Goal: Information Seeking & Learning: Learn about a topic

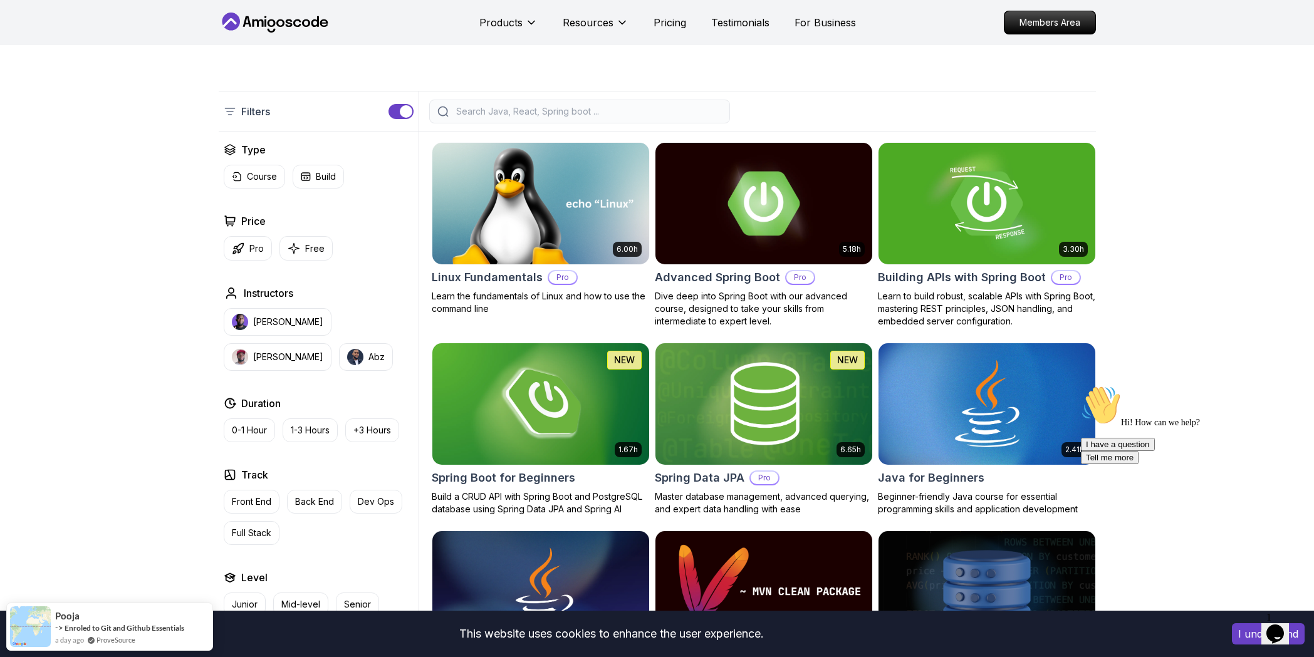
scroll to position [251, 0]
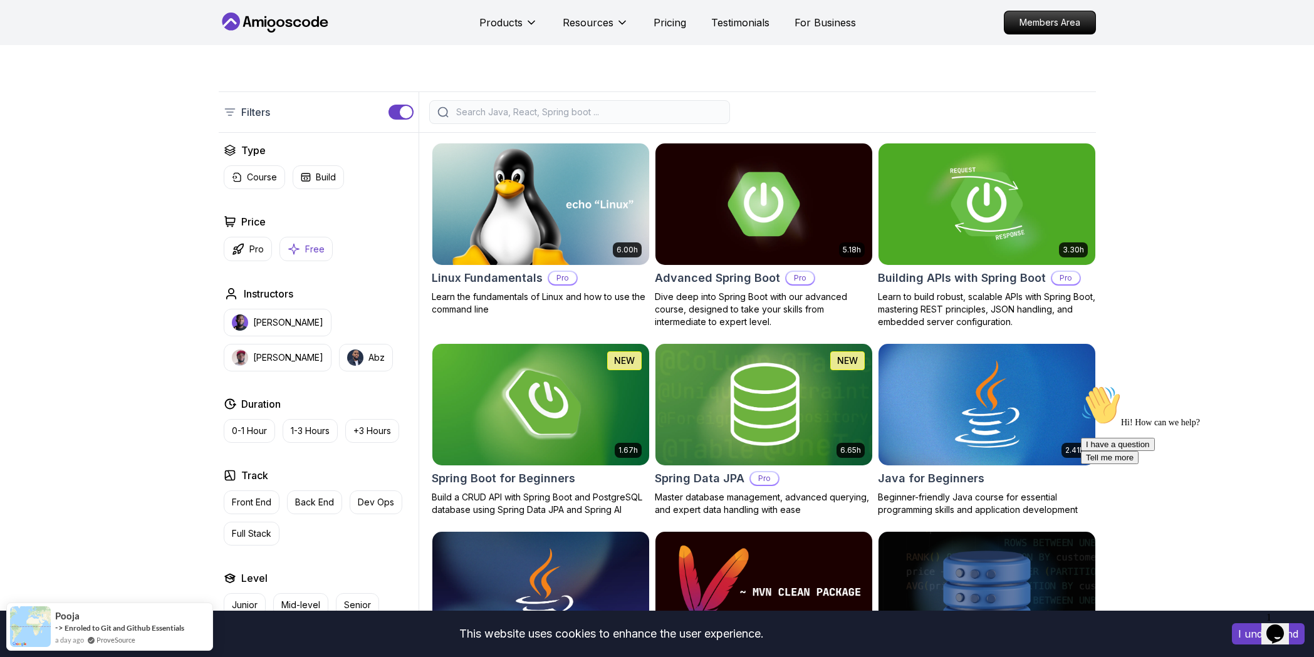
click at [293, 242] on button "Free" at bounding box center [306, 249] width 53 height 24
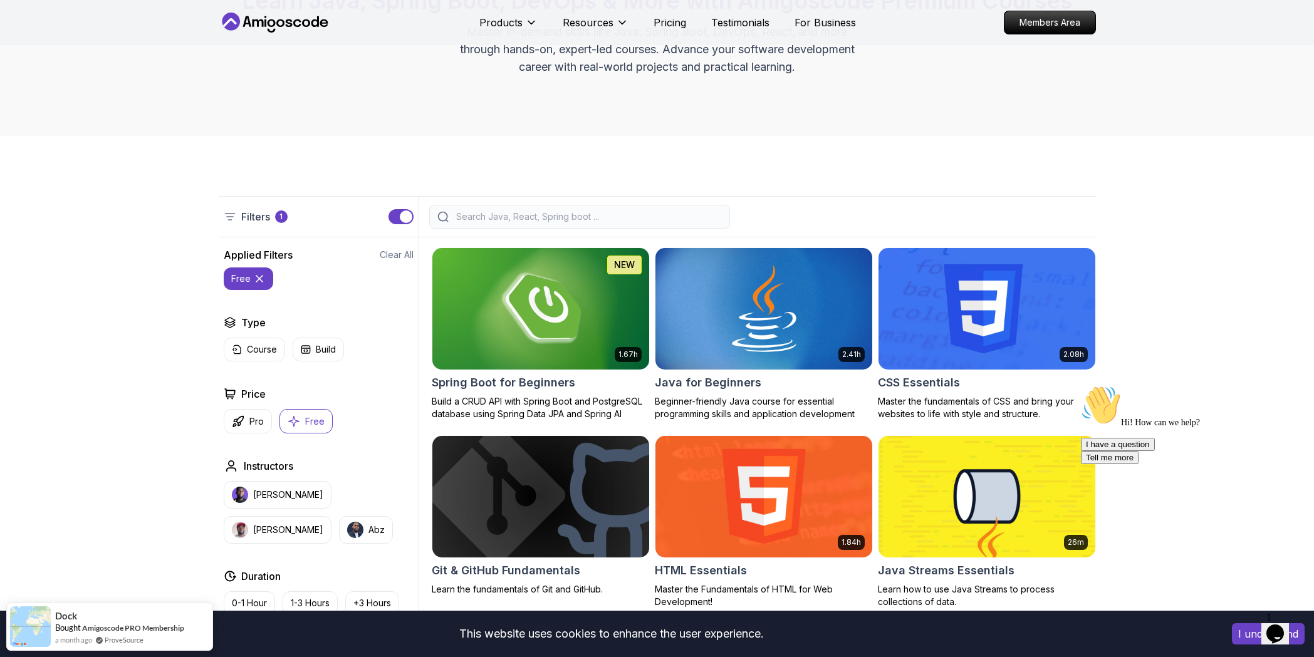
scroll to position [188, 0]
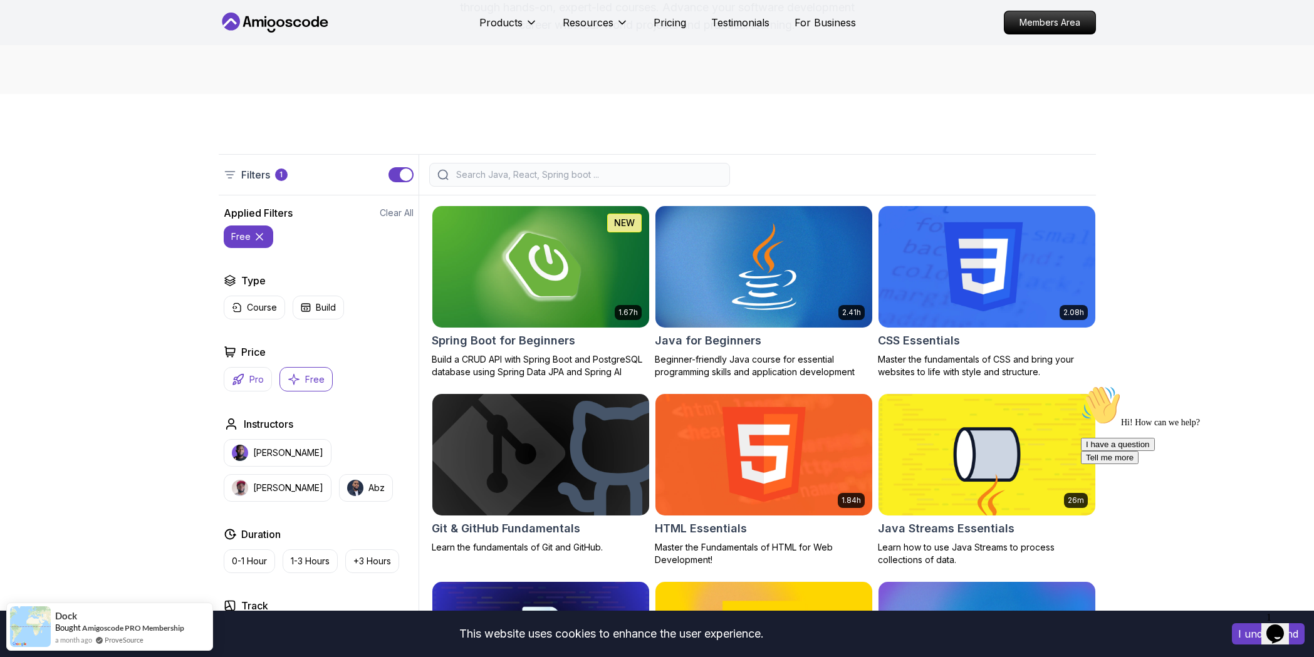
click at [258, 380] on p "Pro" at bounding box center [256, 380] width 14 height 13
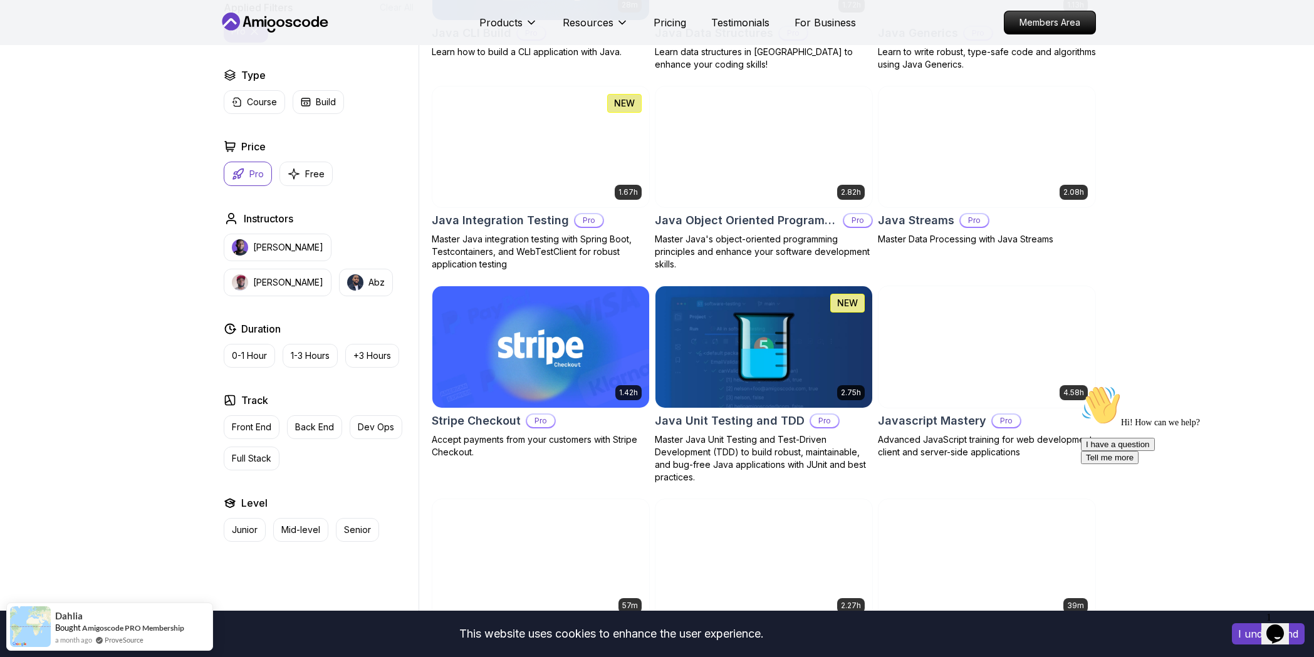
scroll to position [1504, 0]
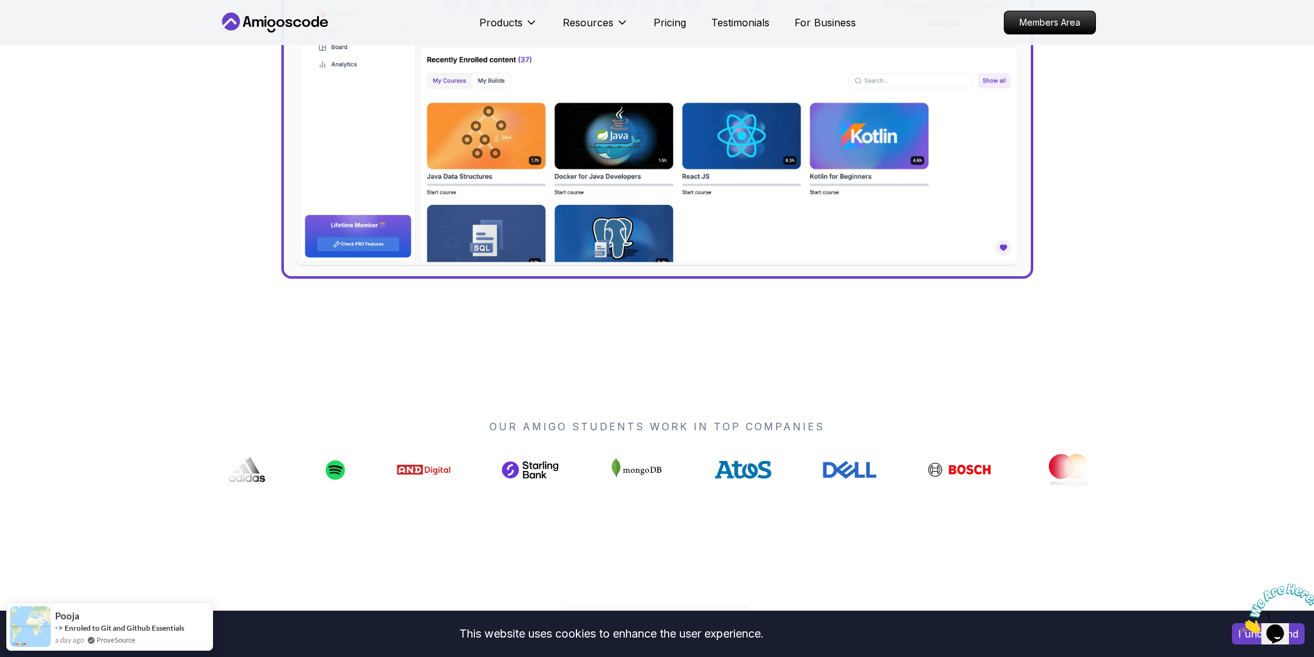
scroll to position [877, 0]
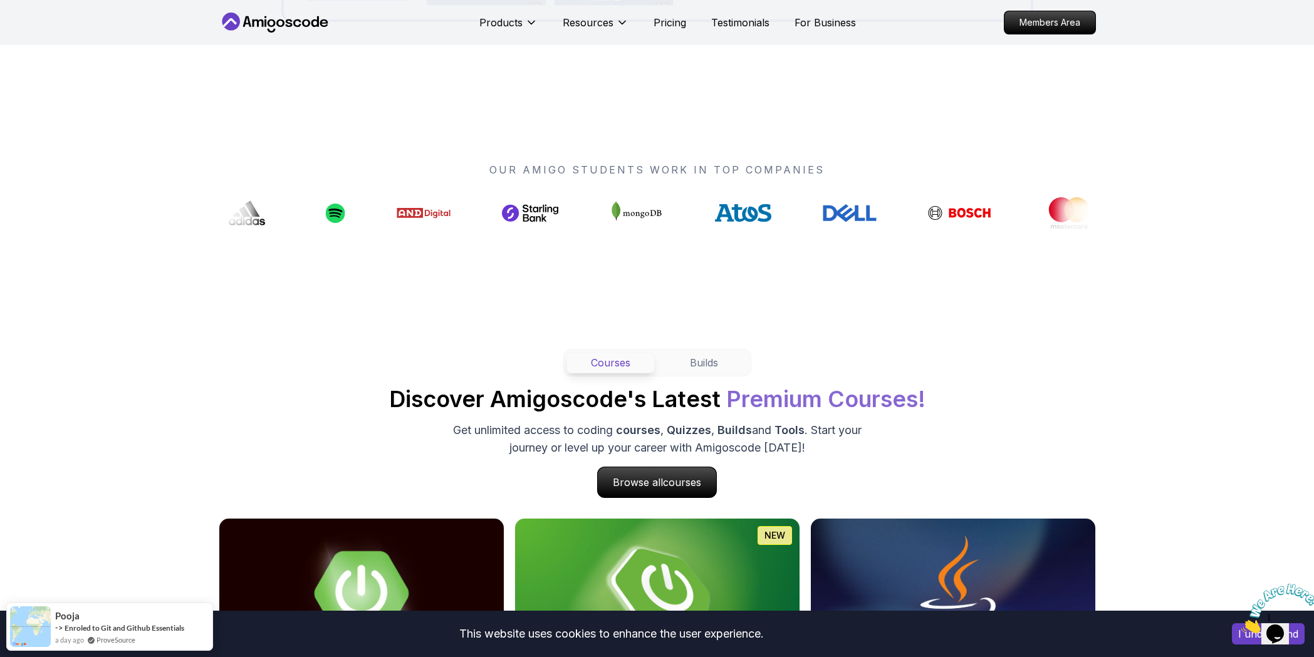
click at [664, 31] on div "Products Resources Pricing Testimonials For Business" at bounding box center [667, 22] width 377 height 25
click at [667, 28] on p "Pricing" at bounding box center [670, 22] width 33 height 15
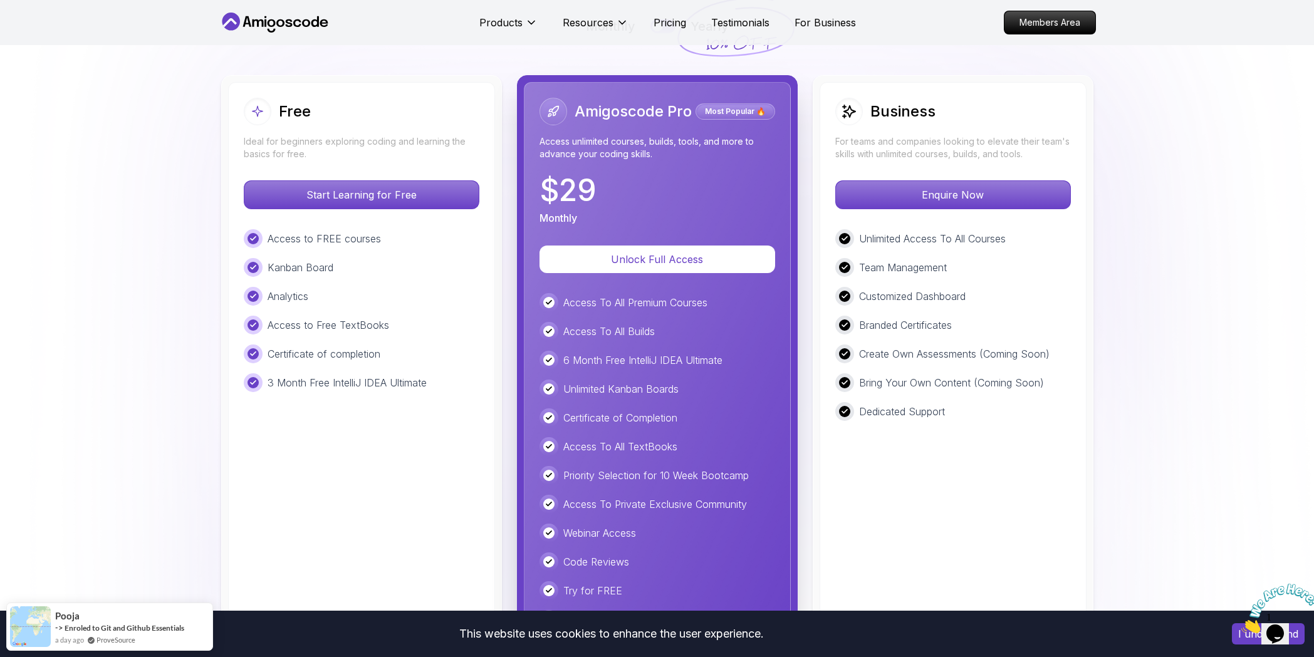
scroll to position [2944, 0]
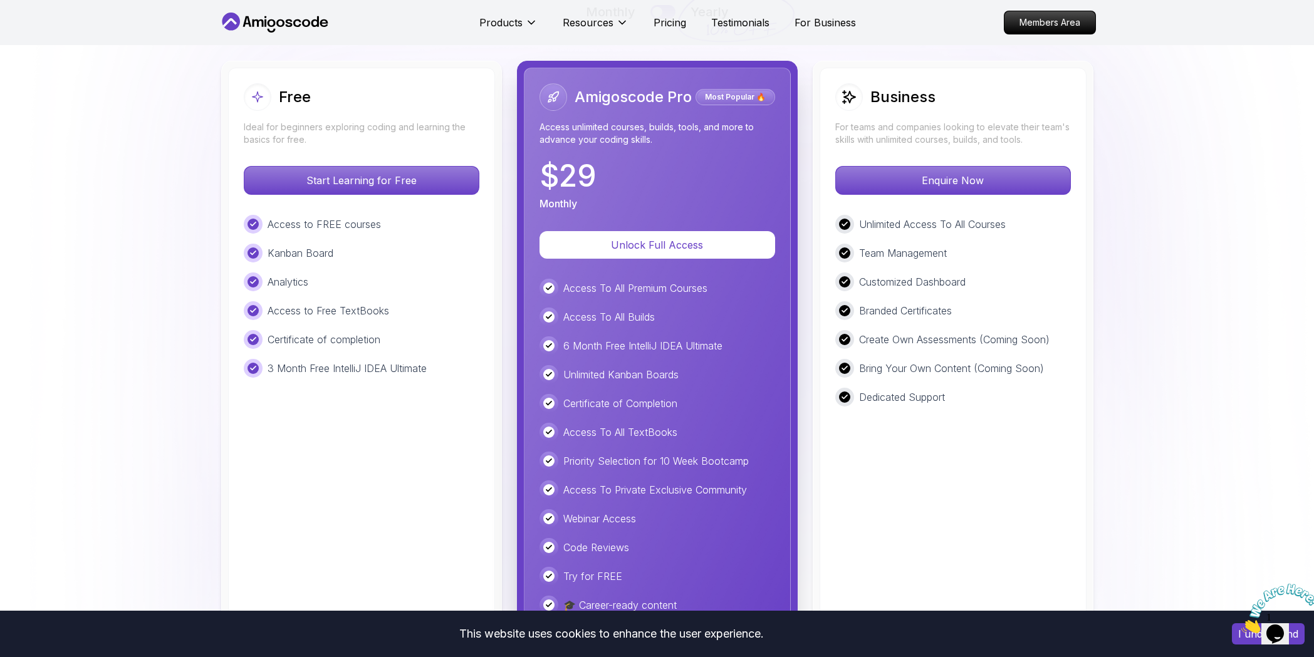
scroll to position [2694, 0]
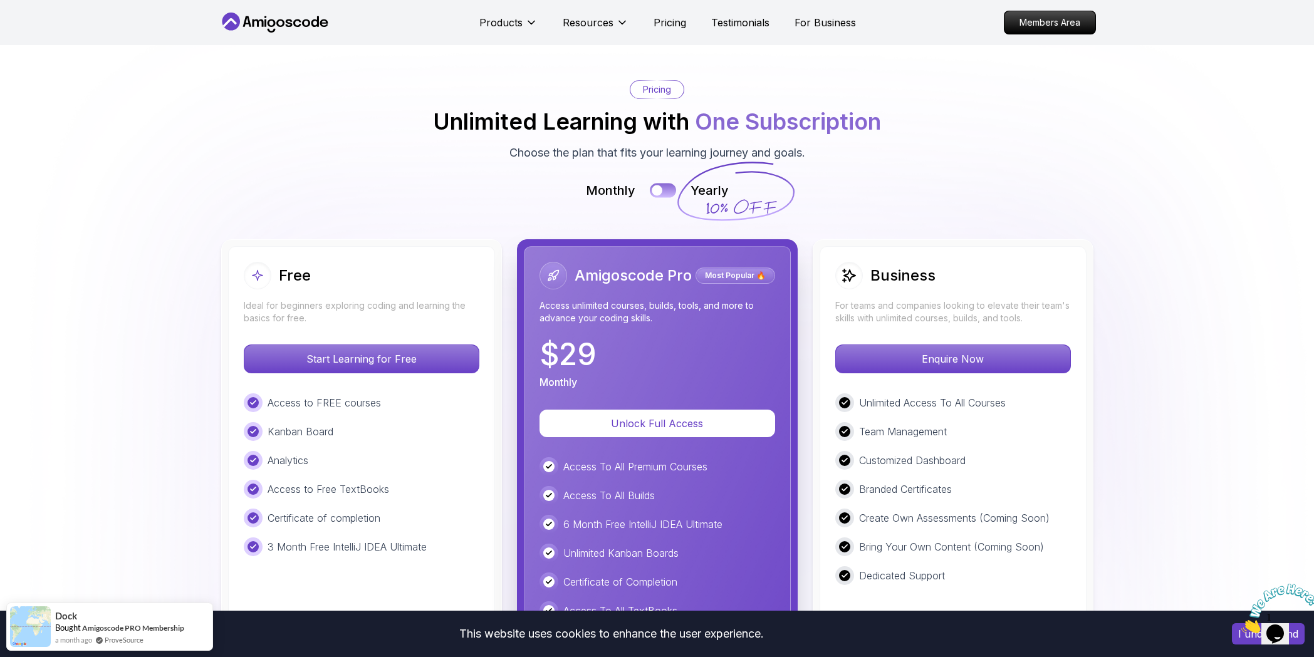
click at [660, 191] on div at bounding box center [657, 190] width 11 height 11
click at [661, 194] on button at bounding box center [663, 190] width 26 height 14
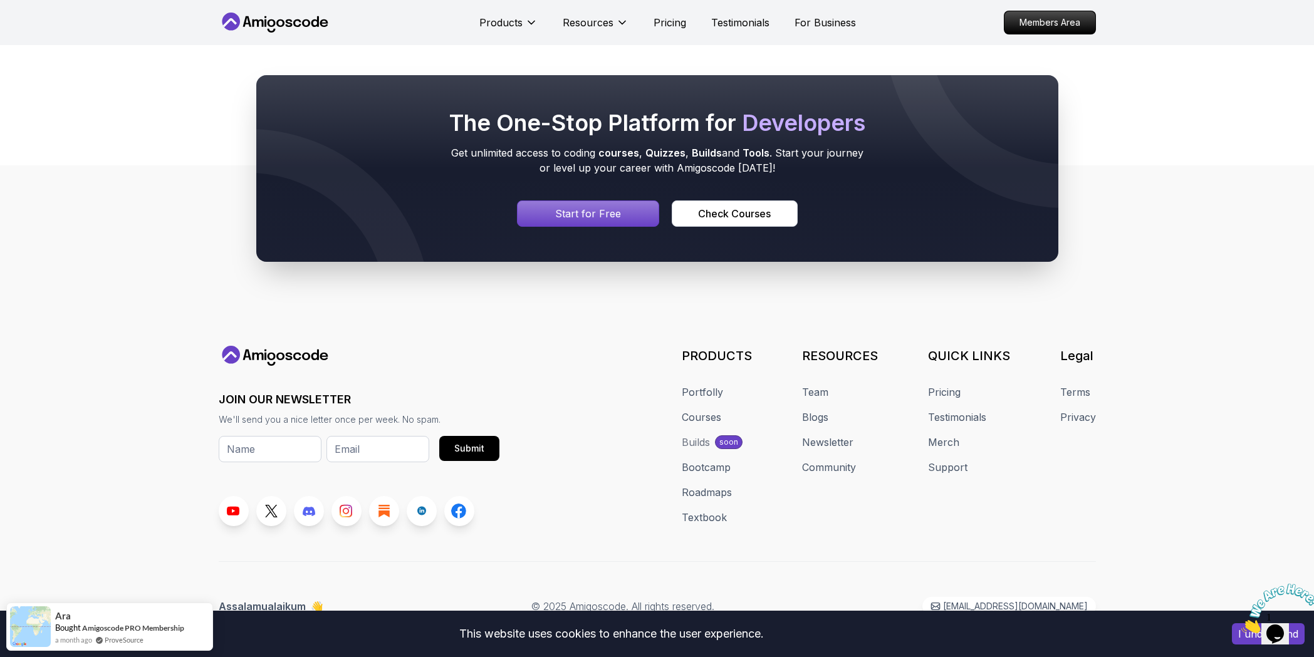
scroll to position [6689, 0]
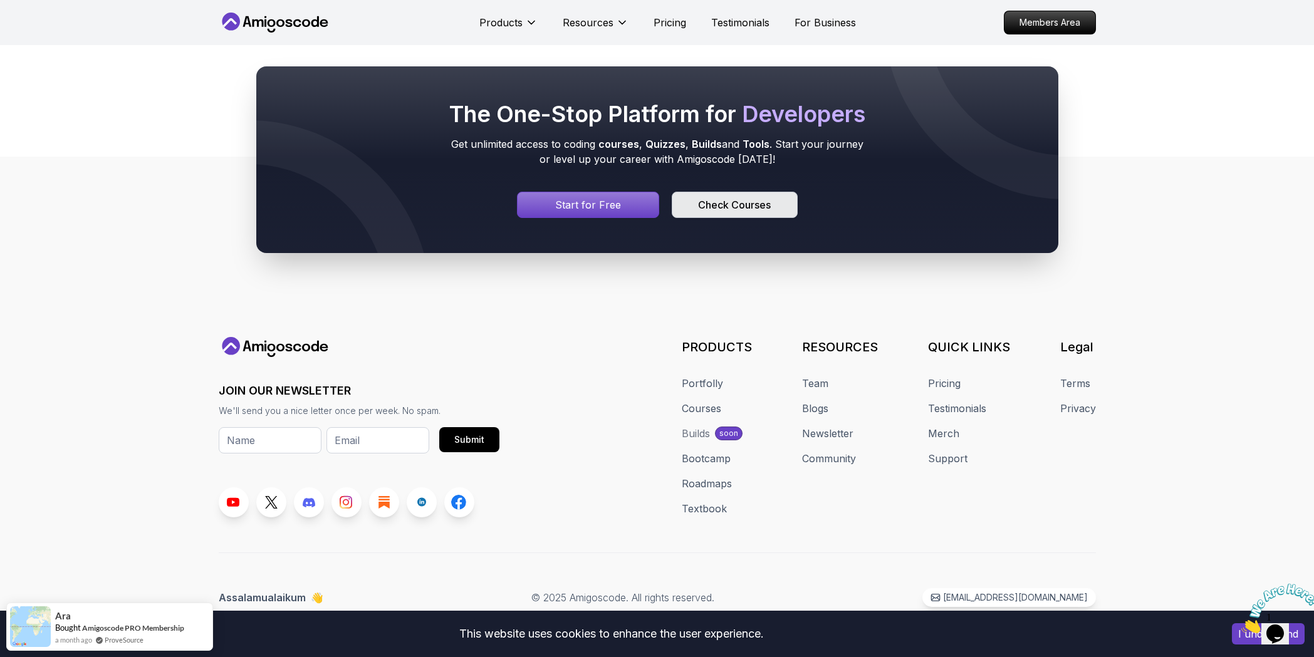
click at [763, 206] on div "Check Courses" at bounding box center [734, 204] width 73 height 15
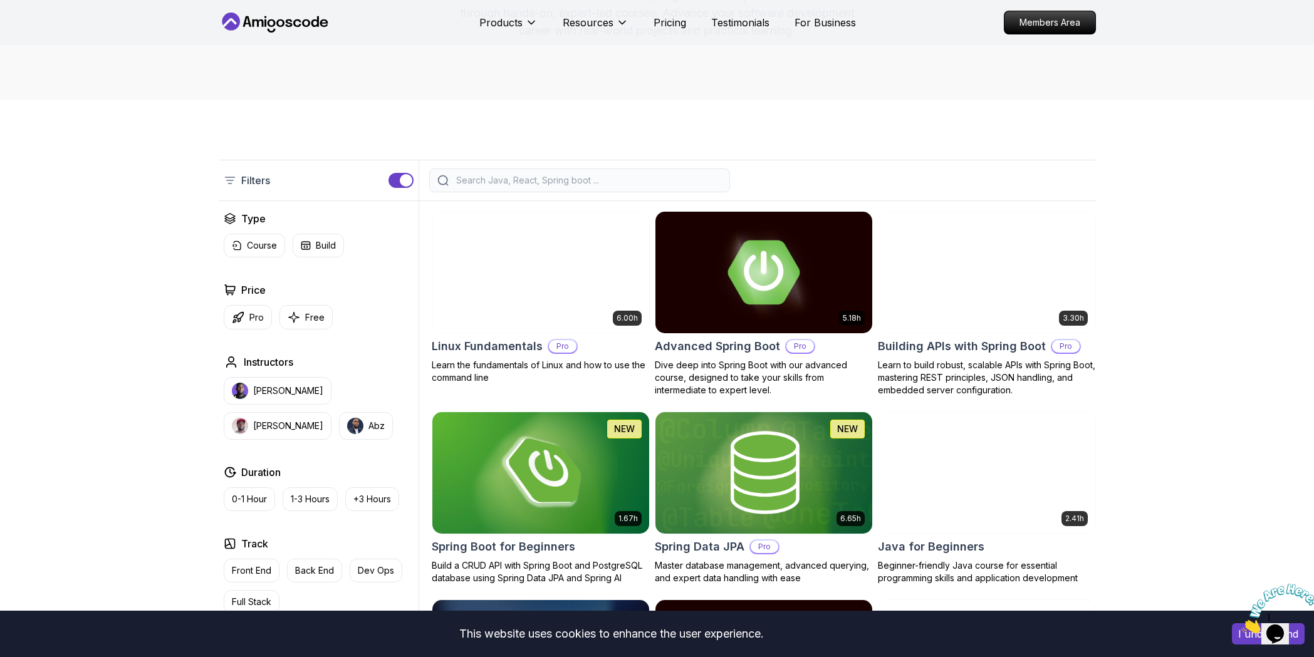
scroll to position [251, 0]
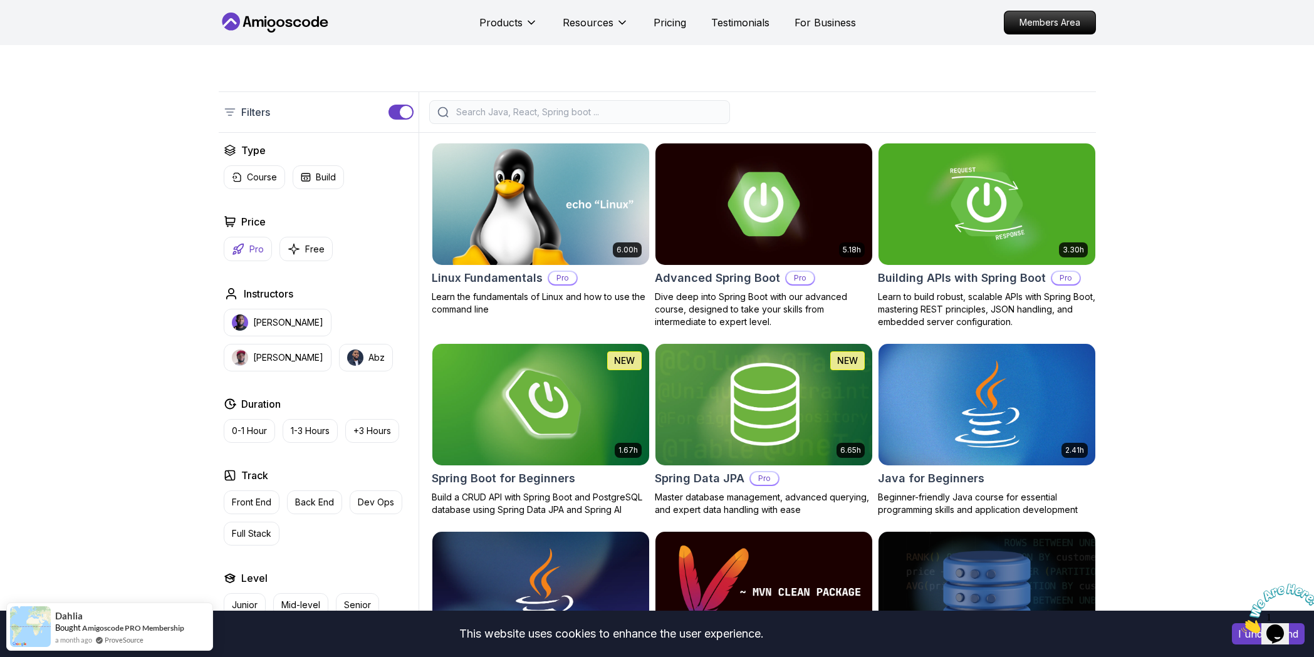
click at [265, 251] on button "Pro" at bounding box center [248, 249] width 48 height 24
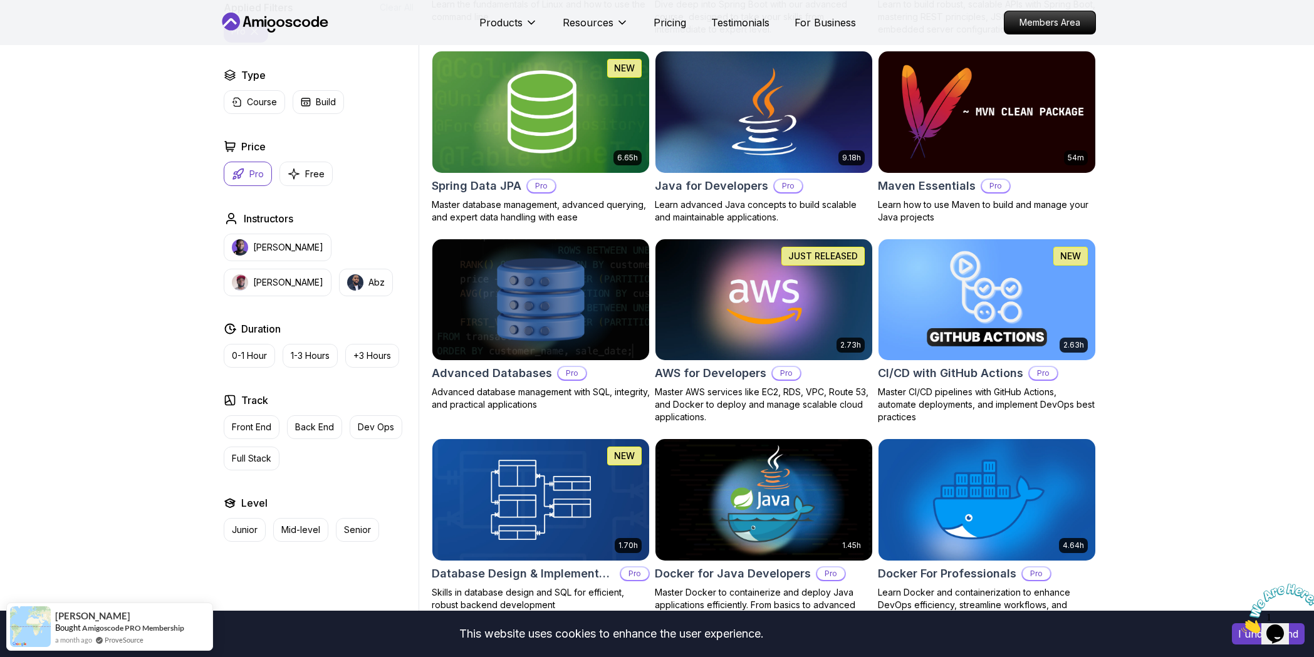
scroll to position [564, 0]
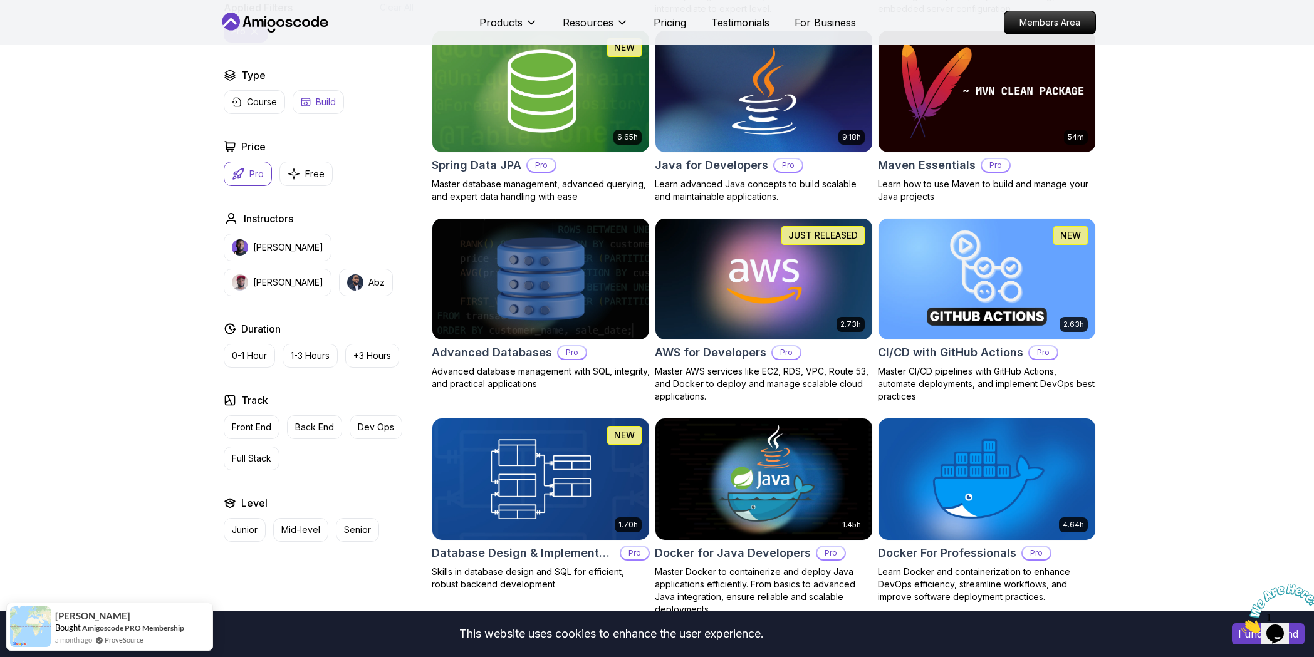
click at [313, 95] on button "Build" at bounding box center [318, 102] width 51 height 24
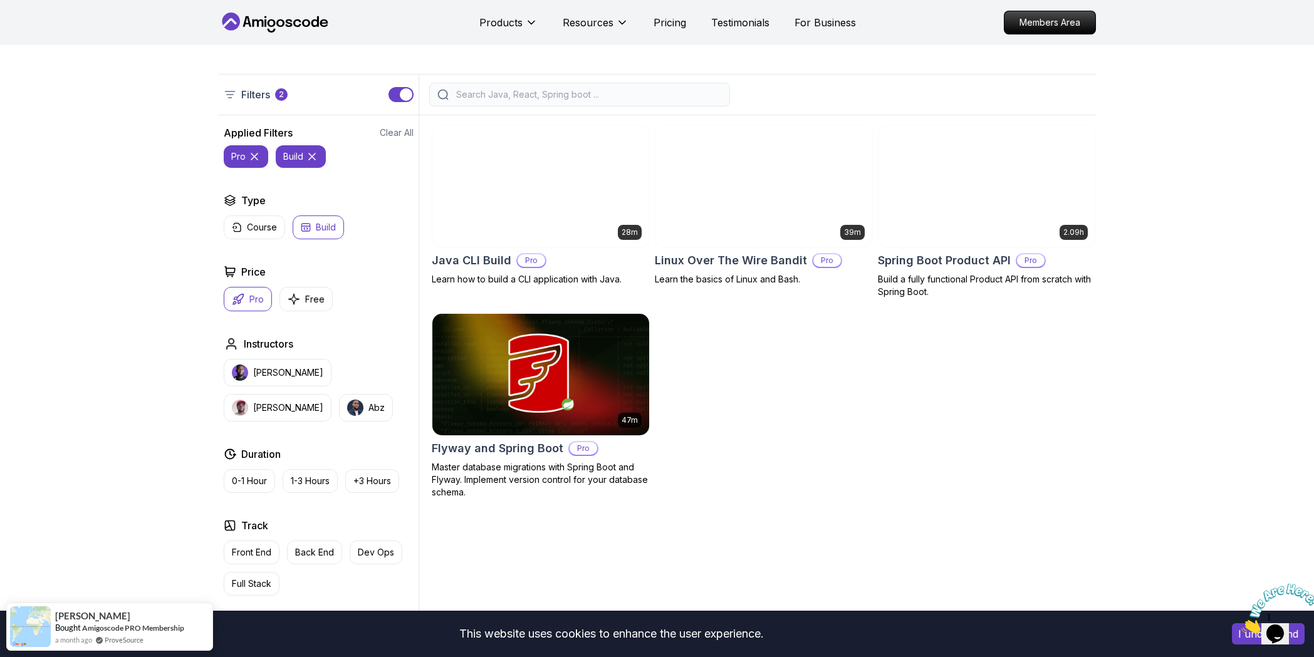
scroll to position [251, 0]
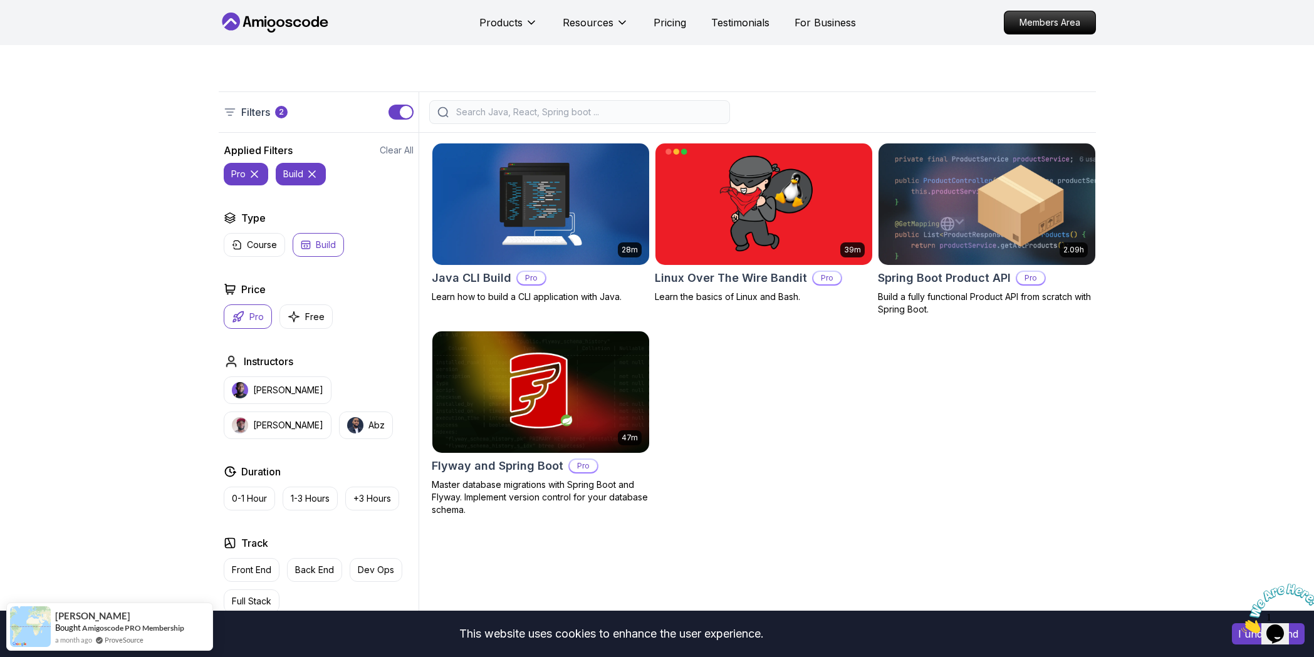
click at [316, 246] on p "Build" at bounding box center [326, 245] width 20 height 13
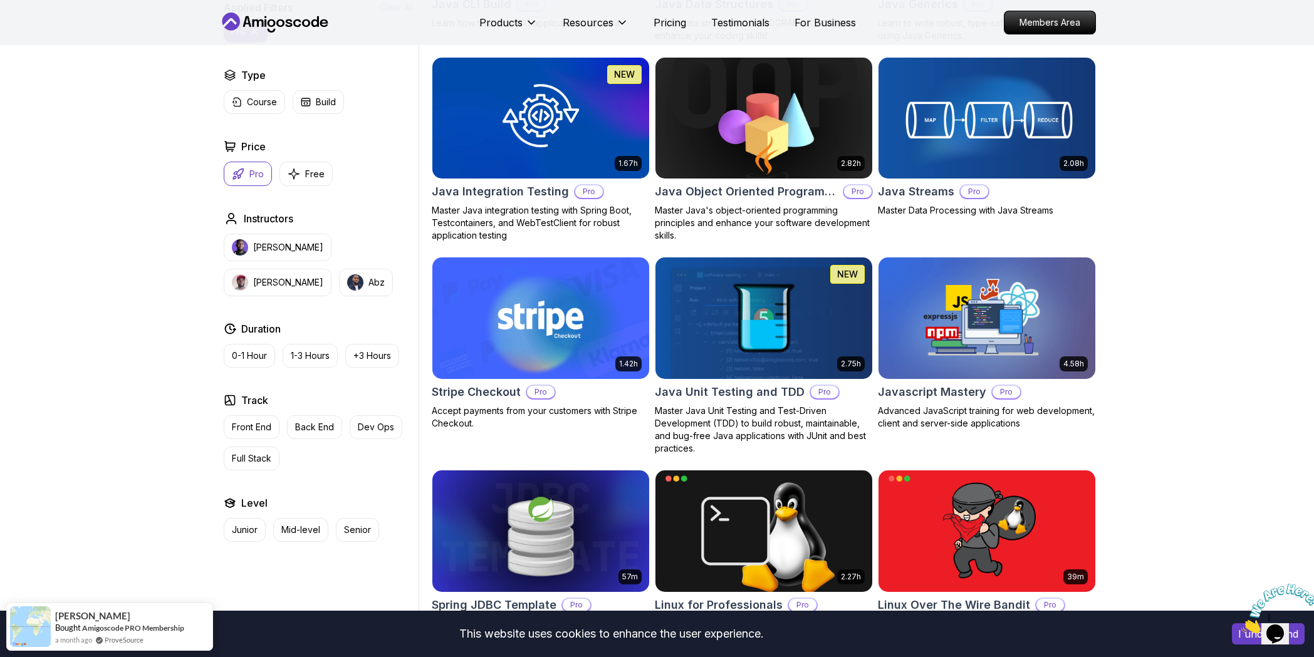
scroll to position [1567, 0]
